Goal: Navigation & Orientation: Understand site structure

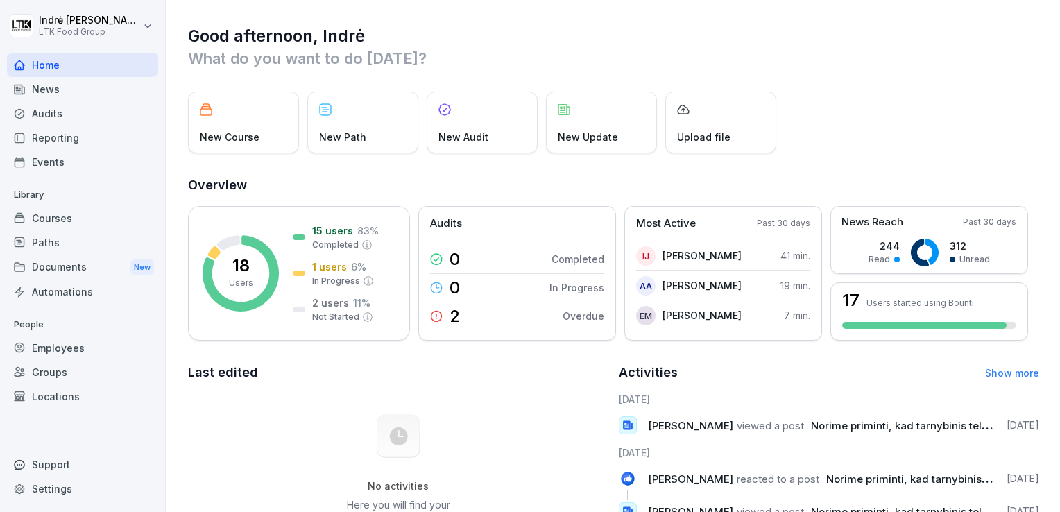
click at [872, 425] on span "Norime priminti, kad tarnybinis telefonas privalomai turi būti keliamas viso re…" at bounding box center [1058, 425] width 495 height 13
click at [625, 425] on icon at bounding box center [628, 425] width 12 height 12
drag, startPoint x: 1009, startPoint y: 362, endPoint x: 1009, endPoint y: 371, distance: 9.0
click at [1009, 367] on div "Activities Show more" at bounding box center [829, 372] width 421 height 19
click at [1009, 375] on link "Show more" at bounding box center [1012, 373] width 54 height 12
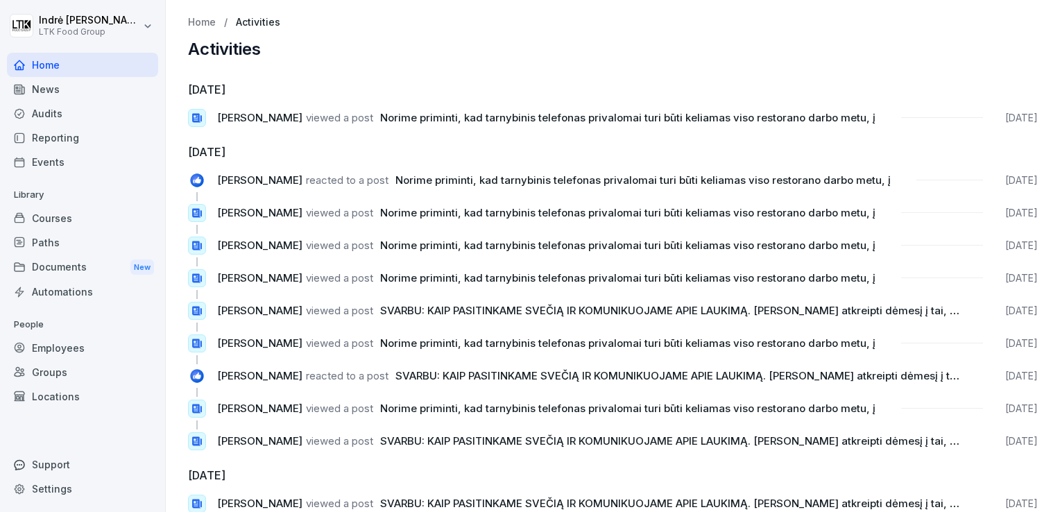
click at [49, 93] on div "News" at bounding box center [82, 89] width 151 height 24
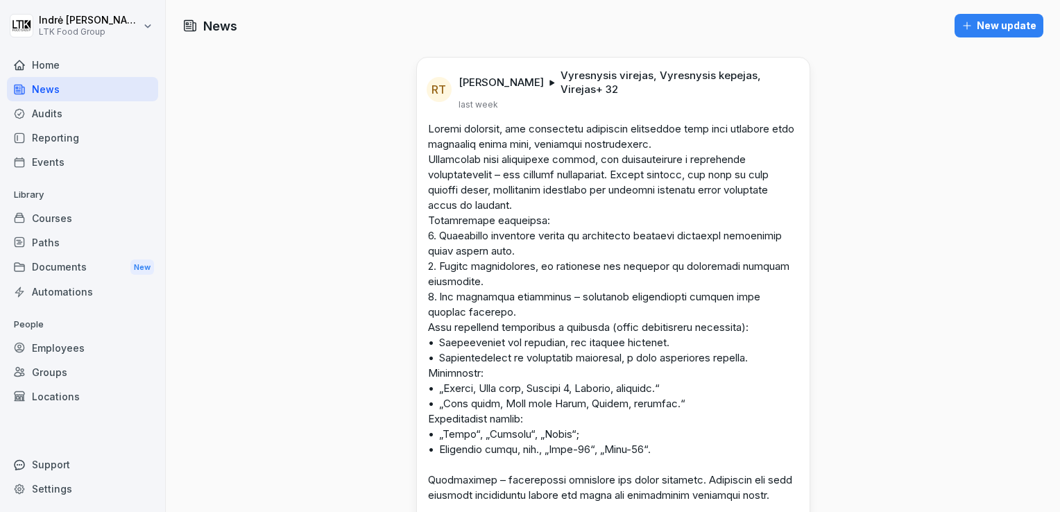
click at [57, 112] on div "Audits" at bounding box center [82, 113] width 151 height 24
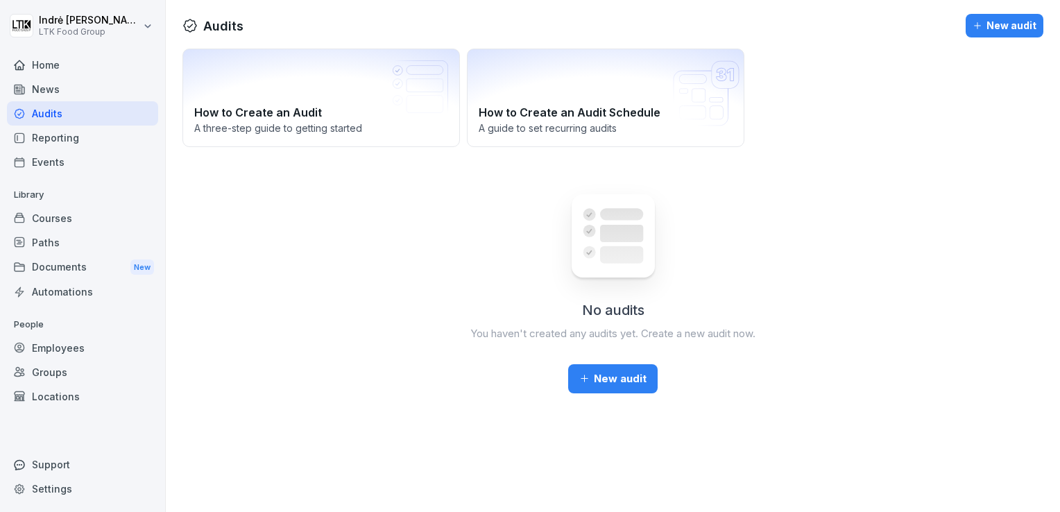
click at [73, 137] on div "Reporting" at bounding box center [82, 138] width 151 height 24
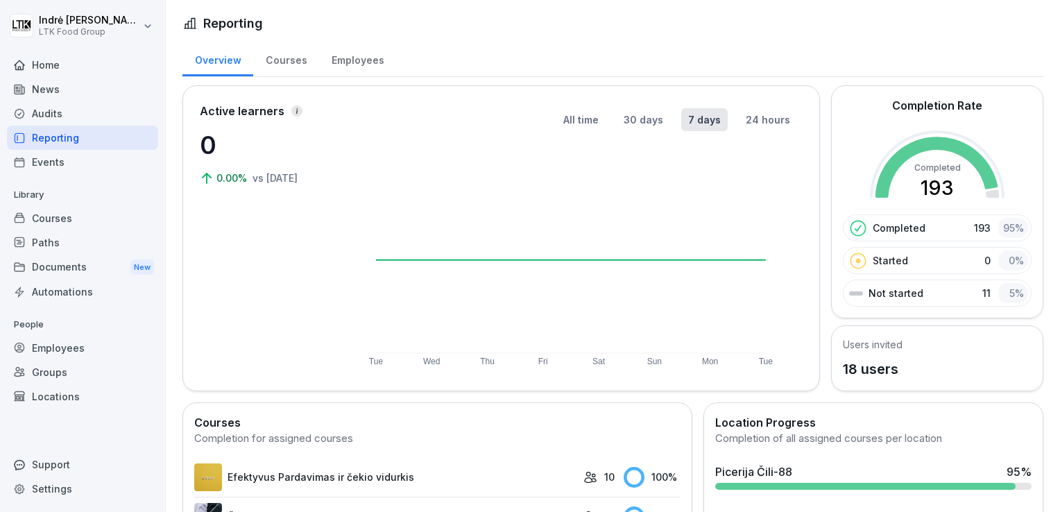
click at [76, 159] on div "Events" at bounding box center [82, 162] width 151 height 24
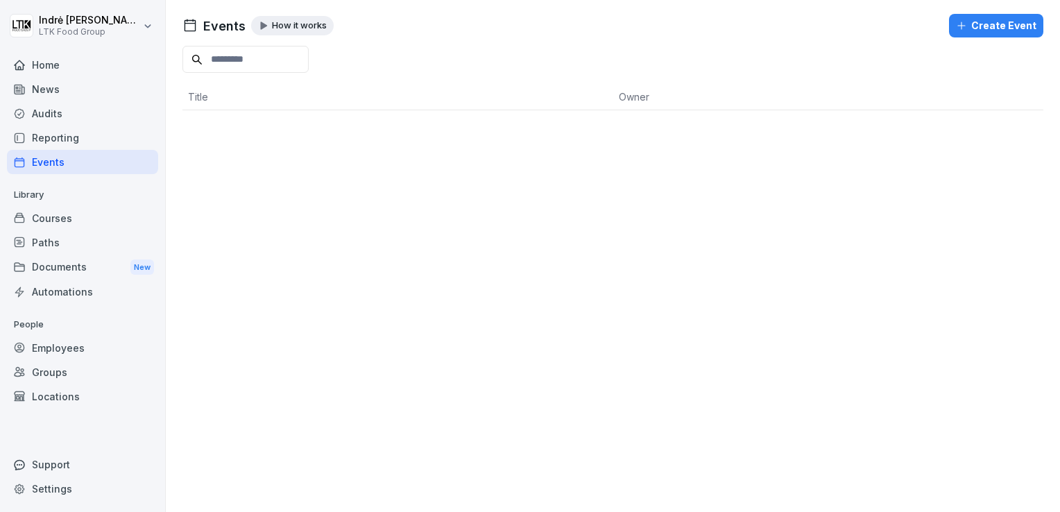
click at [65, 142] on div "Reporting" at bounding box center [82, 138] width 151 height 24
